Goal: Transaction & Acquisition: Purchase product/service

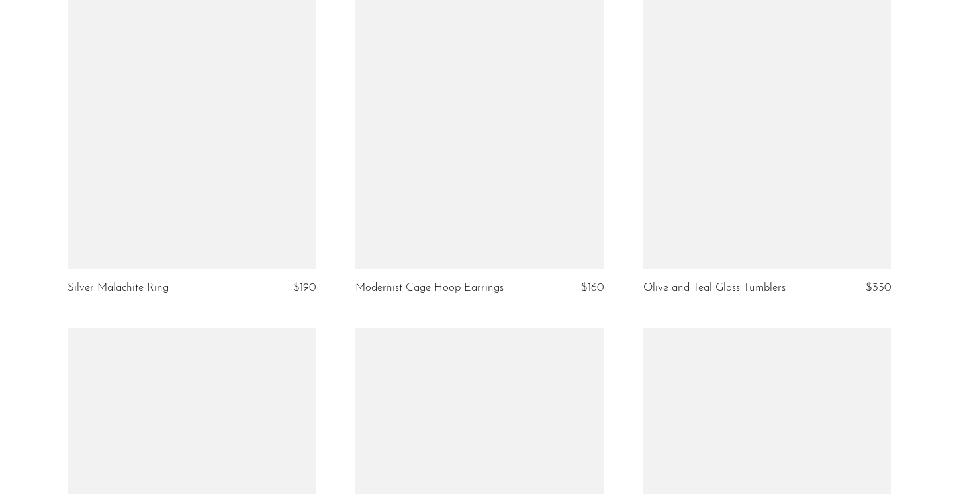
scroll to position [4245, 0]
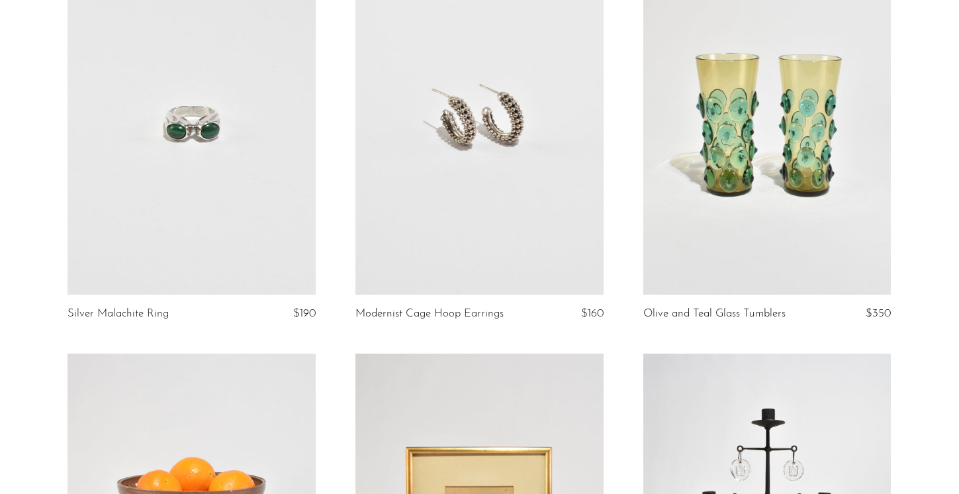
click at [519, 195] on link at bounding box center [480, 121] width 248 height 347
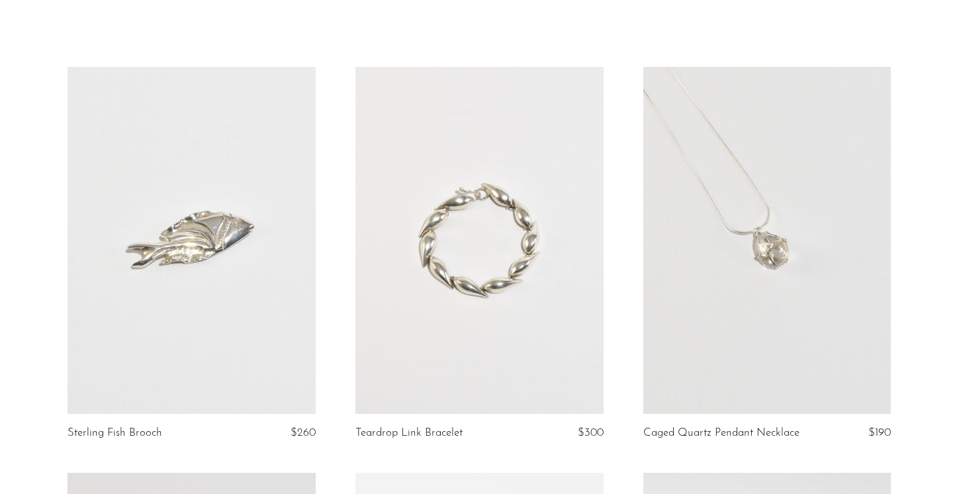
scroll to position [29, 0]
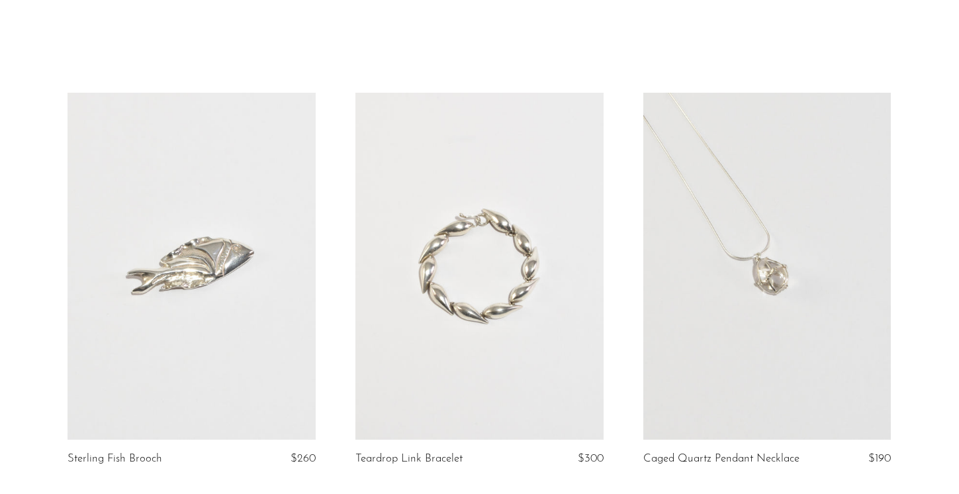
click at [754, 252] on link at bounding box center [768, 266] width 248 height 347
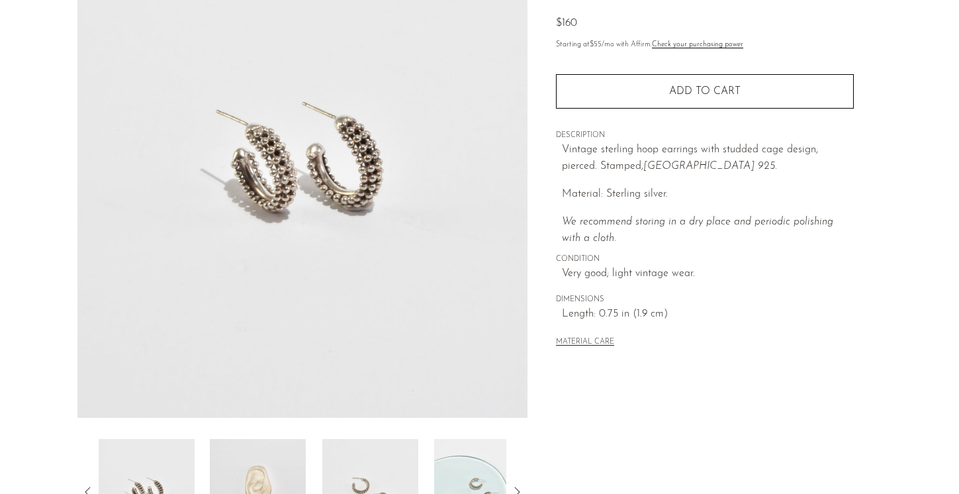
scroll to position [202, 0]
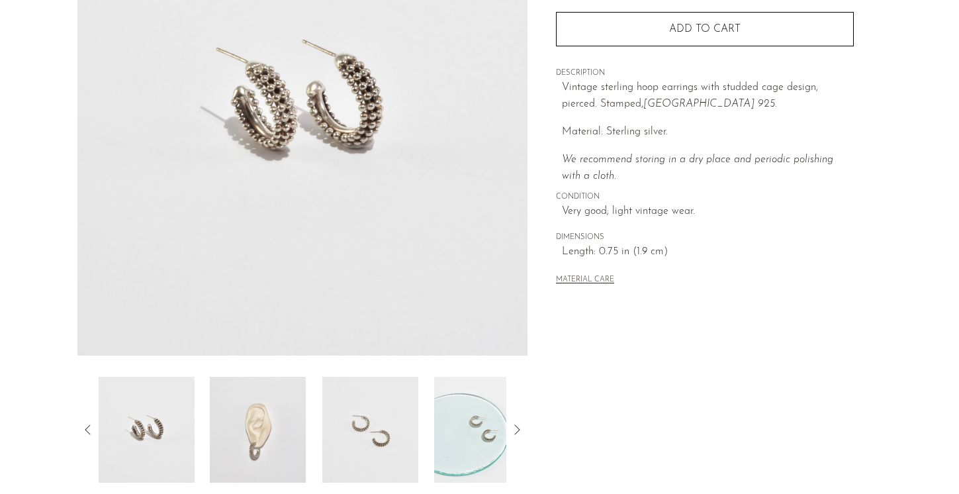
click at [280, 450] on img at bounding box center [258, 430] width 96 height 106
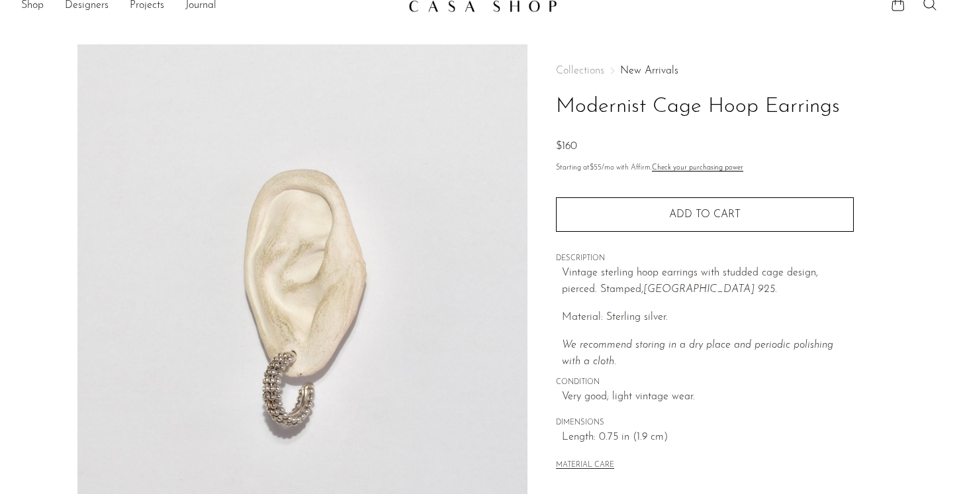
scroll to position [0, 0]
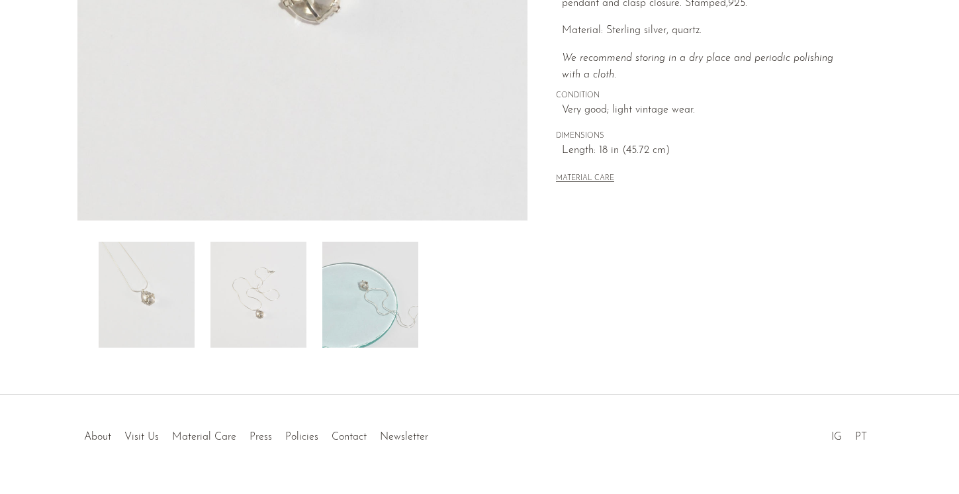
scroll to position [338, 0]
click at [262, 304] on img at bounding box center [259, 294] width 96 height 106
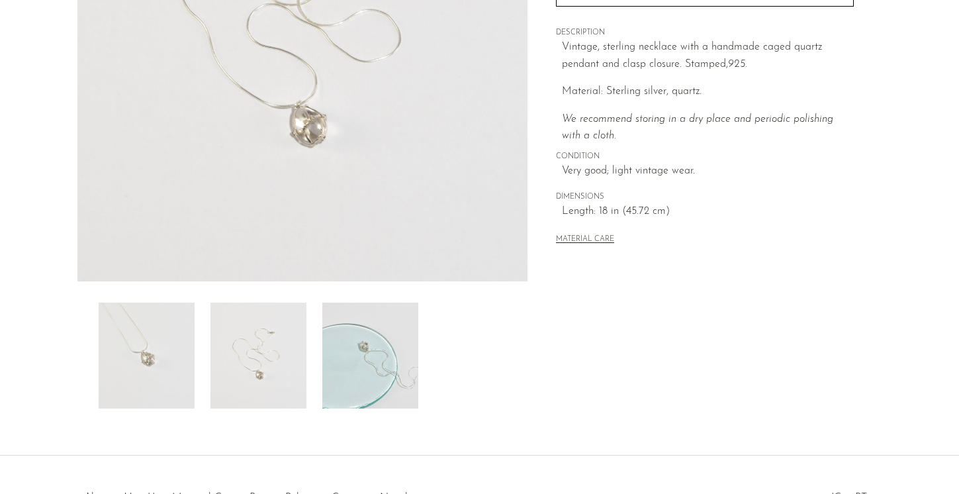
click at [355, 340] on img at bounding box center [370, 356] width 96 height 106
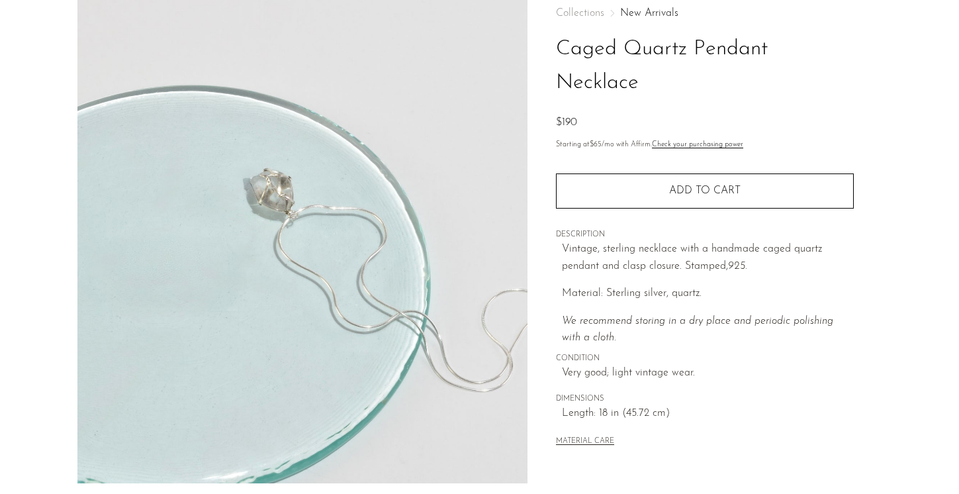
scroll to position [0, 0]
